Goal: Browse casually

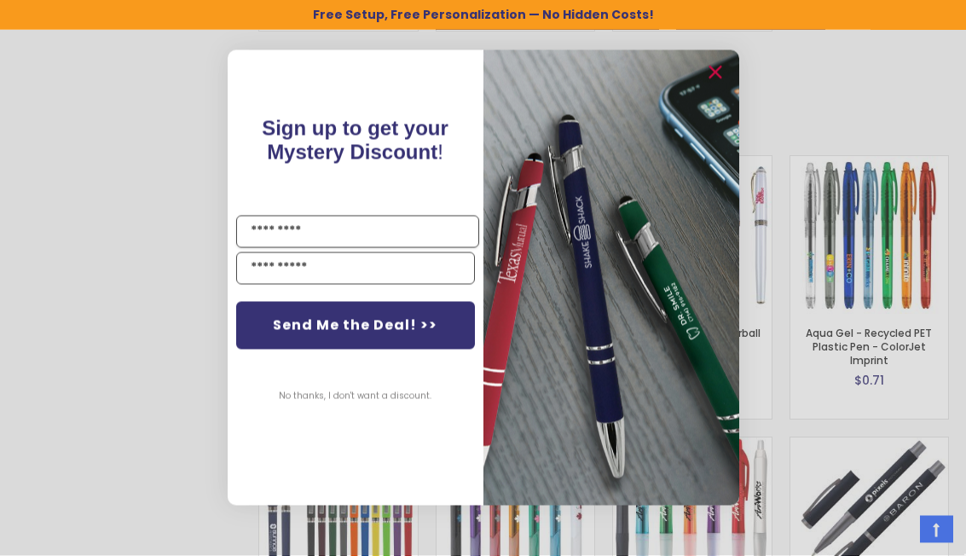
scroll to position [2596, 0]
click at [339, 406] on button "No thanks, I don't want a discount." at bounding box center [355, 396] width 170 height 43
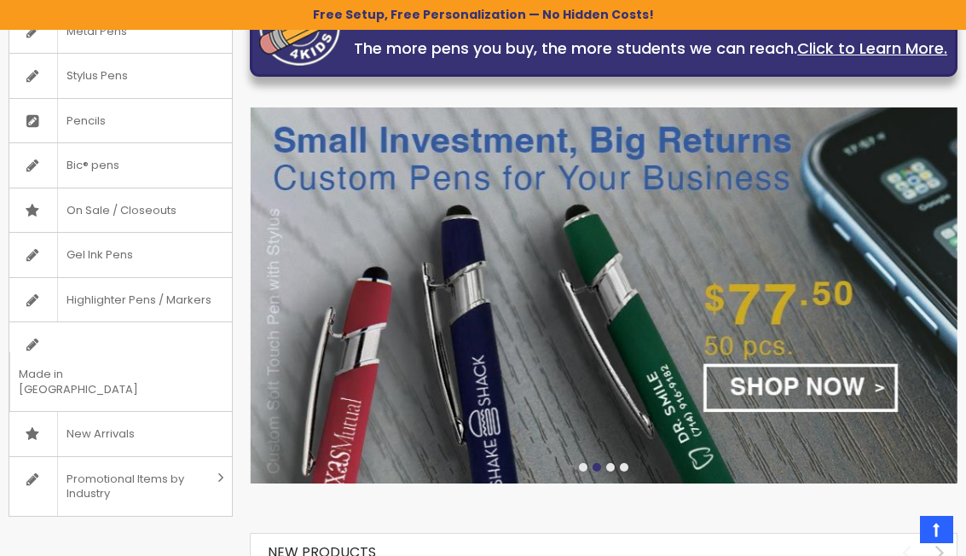
scroll to position [263, 0]
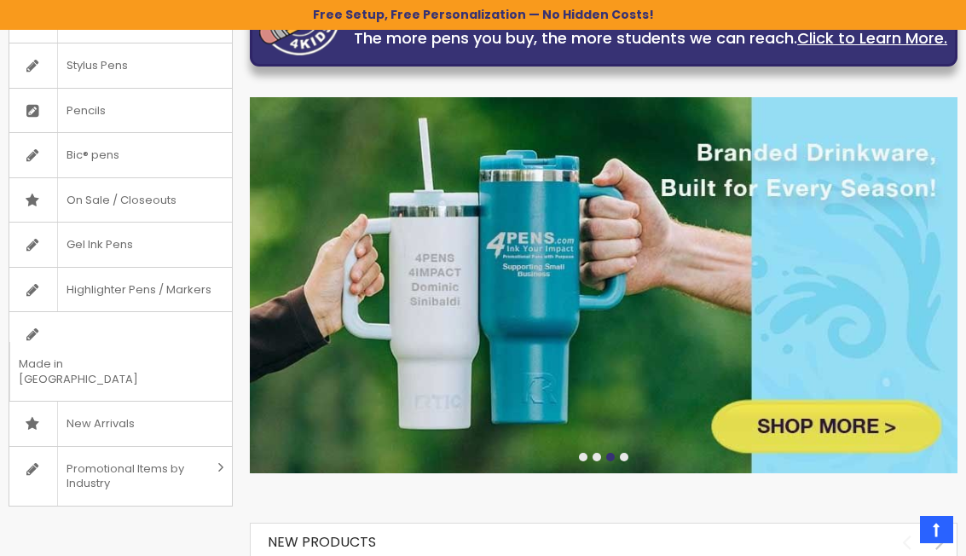
click at [84, 197] on span "On Sale / Closeouts" at bounding box center [121, 200] width 128 height 44
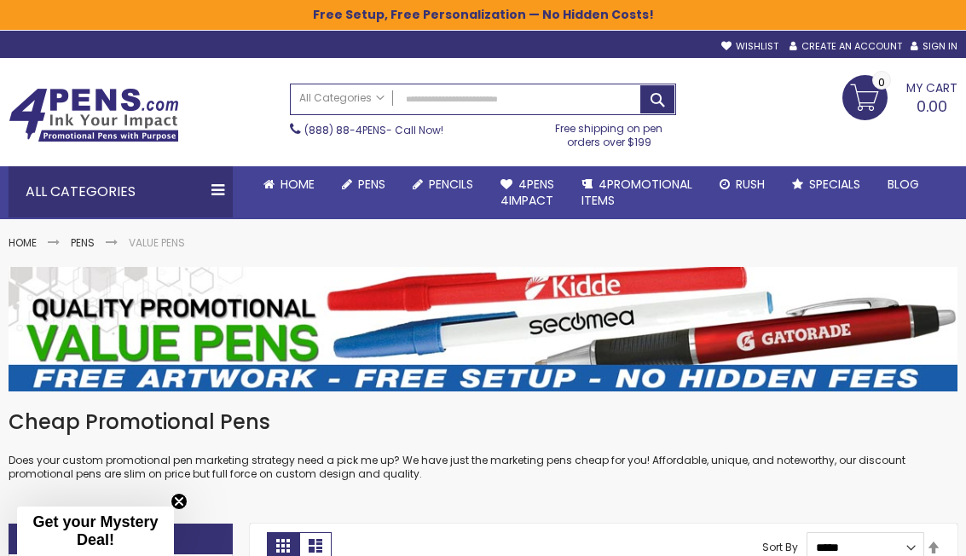
click at [296, 198] on link "Home" at bounding box center [289, 184] width 78 height 37
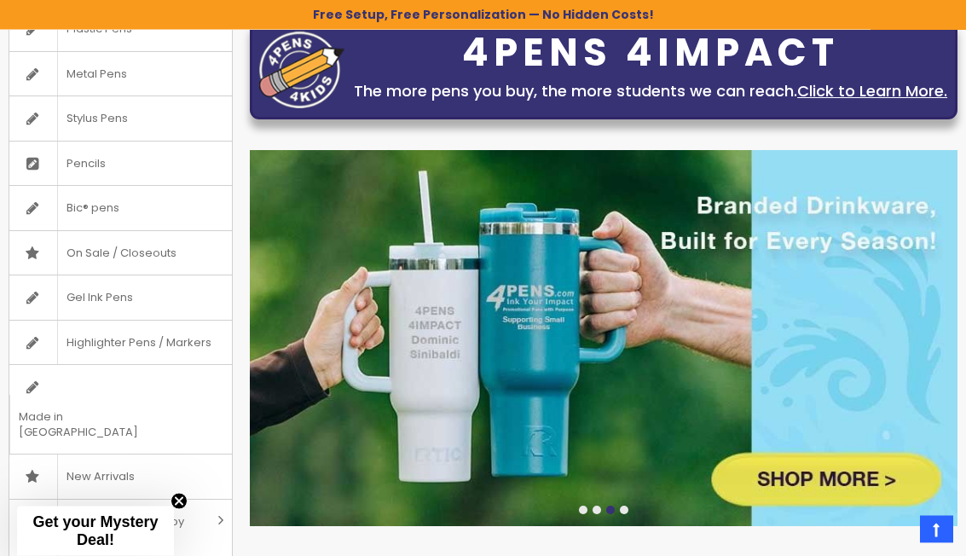
scroll to position [213, 0]
click at [851, 491] on img at bounding box center [603, 338] width 707 height 376
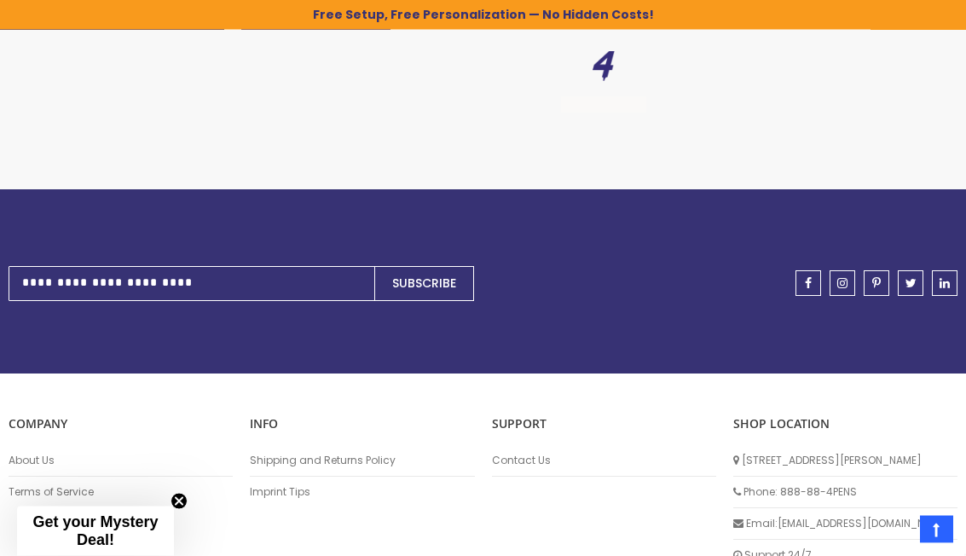
scroll to position [8703, 0]
